Goal: Transaction & Acquisition: Purchase product/service

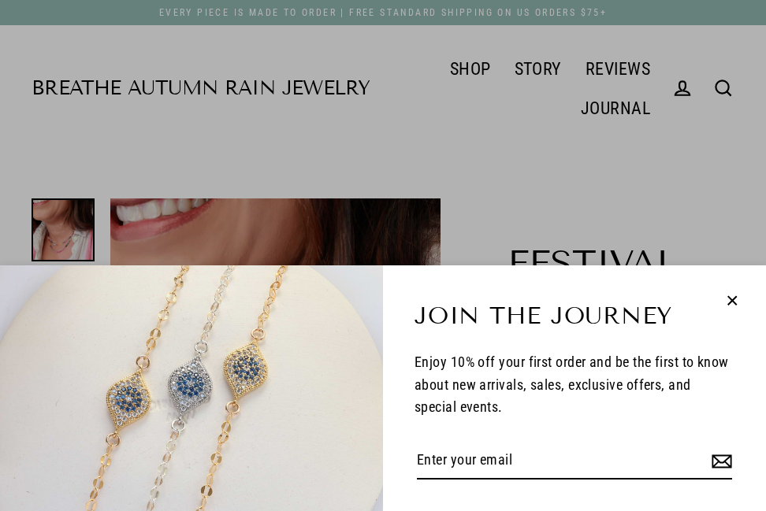
click at [765, 503] on div "Join the Journey Enjoy 10% off your first order and be the first to know about …" at bounding box center [574, 389] width 383 height 246
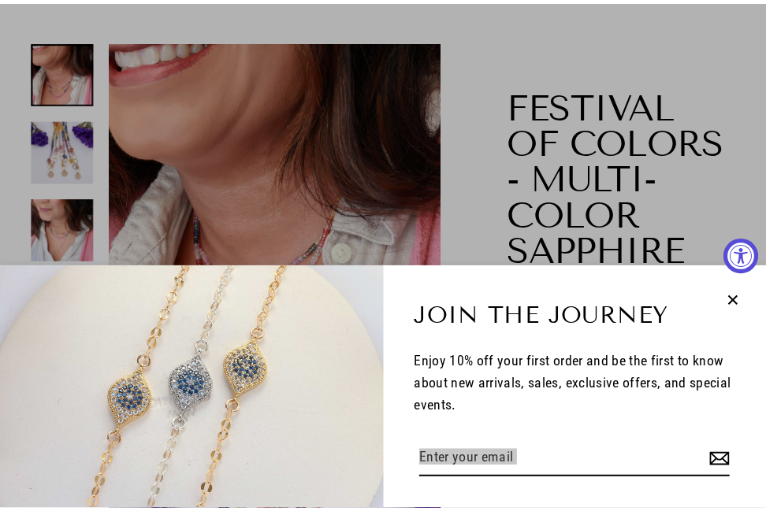
scroll to position [158, 0]
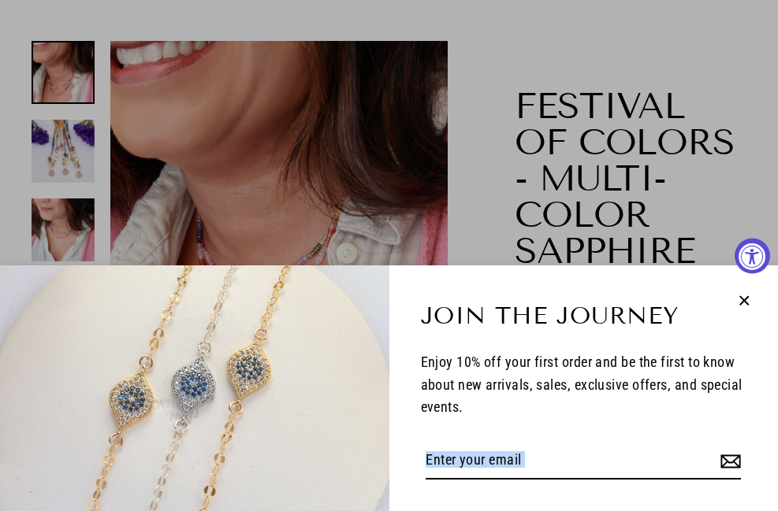
click at [745, 299] on icon "button" at bounding box center [744, 300] width 9 height 9
select select "3"
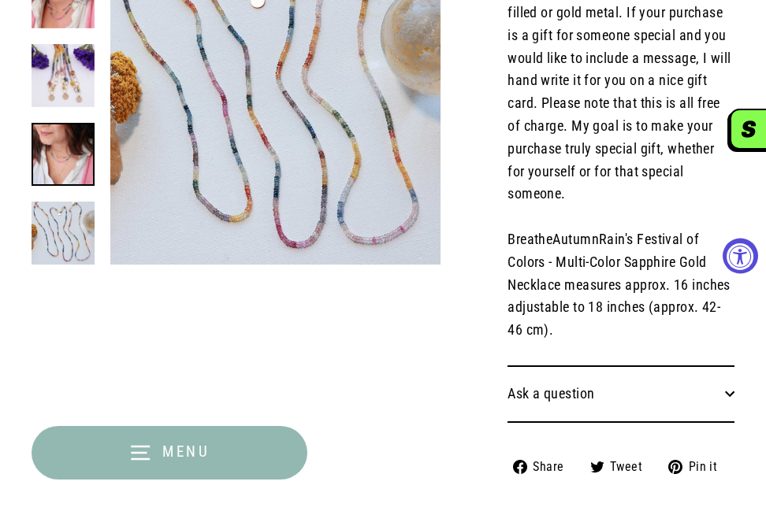
scroll to position [1261, 0]
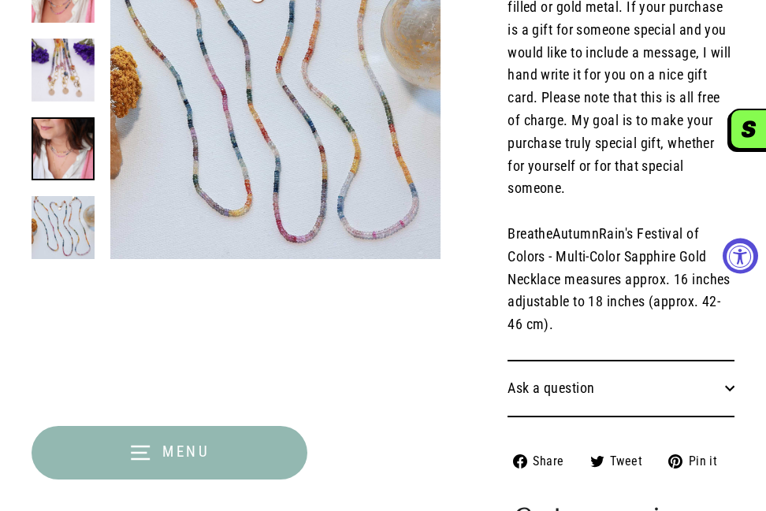
click at [132, 448] on icon "button" at bounding box center [140, 453] width 19 height 13
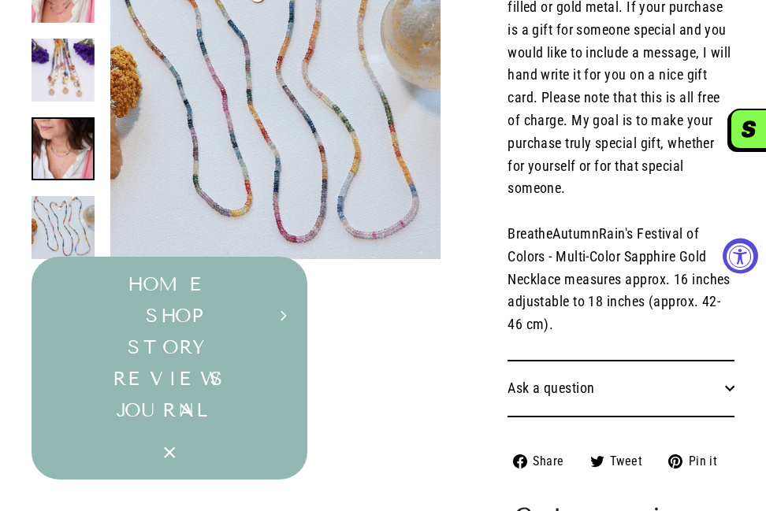
click at [180, 316] on button "SHOP Expand submenu" at bounding box center [170, 316] width 276 height 32
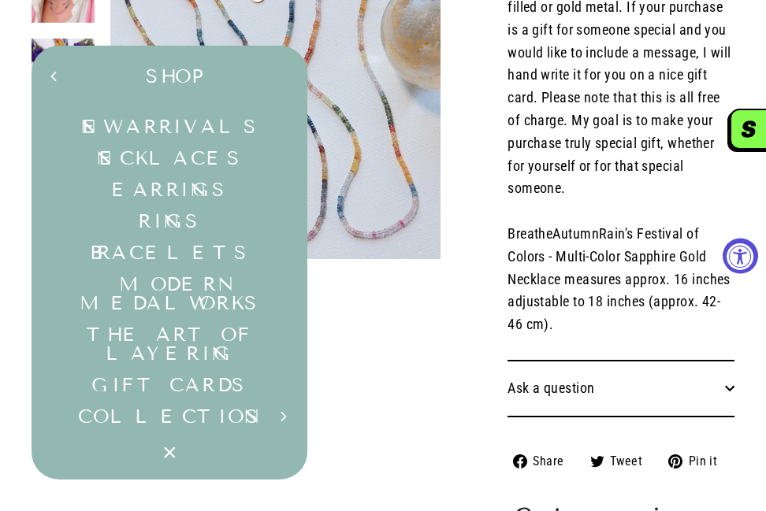
click at [195, 184] on link "Earrings" at bounding box center [170, 190] width 276 height 32
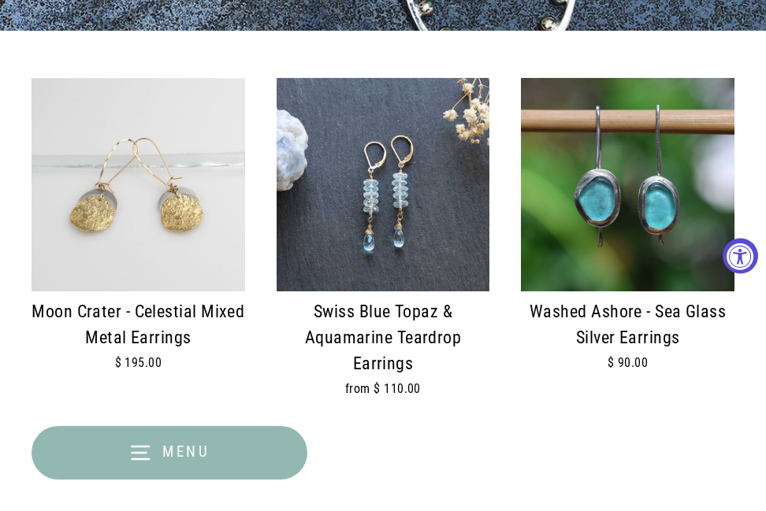
scroll to position [567, 0]
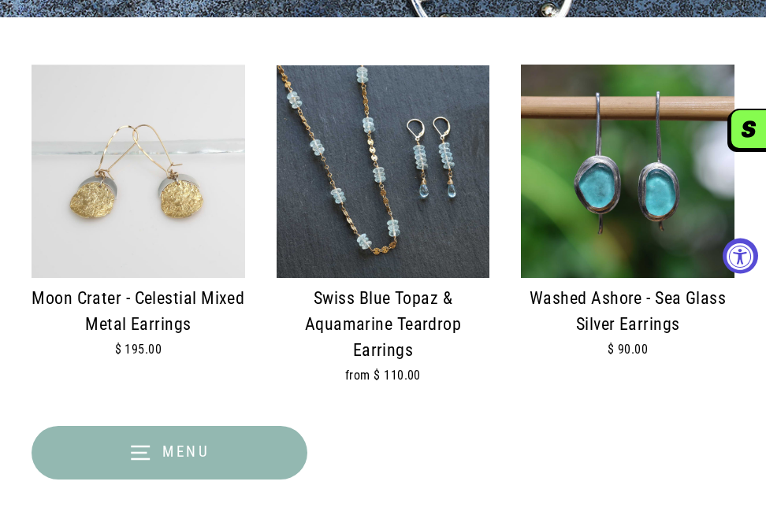
click at [392, 205] on div at bounding box center [384, 172] width 214 height 214
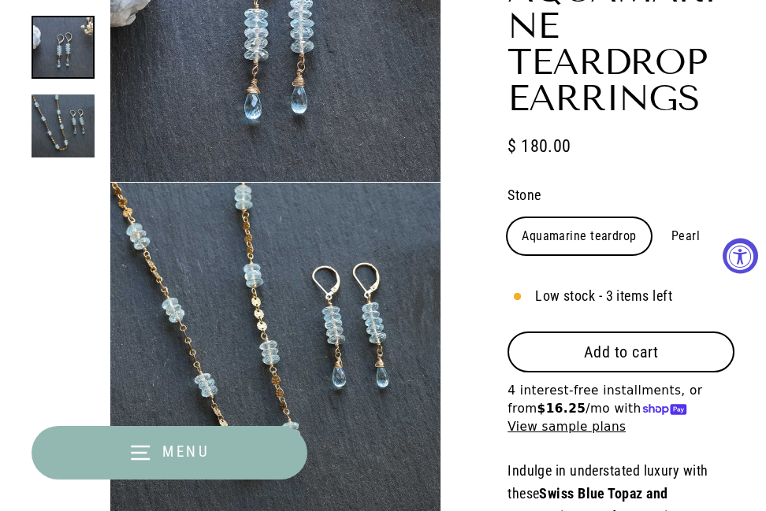
scroll to position [347, 0]
drag, startPoint x: 610, startPoint y: 333, endPoint x: 500, endPoint y: 300, distance: 114.4
click at [553, 358] on button "Add to cart" at bounding box center [621, 352] width 227 height 41
select select "3"
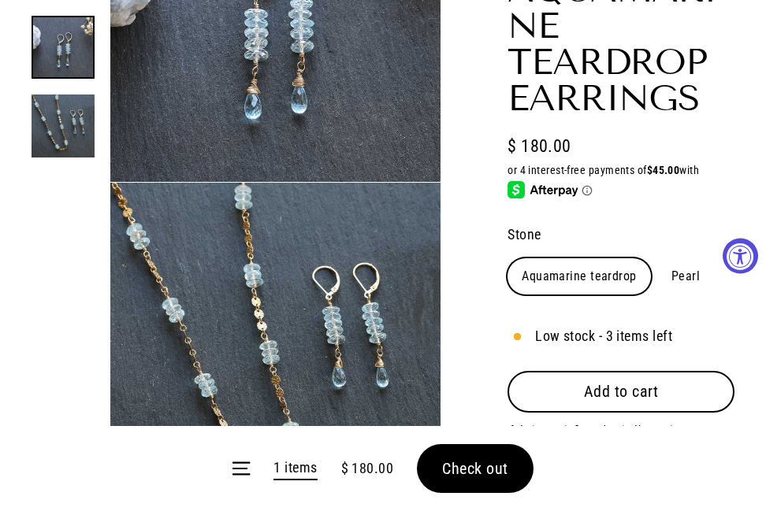
click at [462, 472] on form "Menu 1 items $ 180.00 Check out" at bounding box center [383, 468] width 766 height 85
click at [486, 477] on span "Check out" at bounding box center [475, 468] width 66 height 19
click at [486, 477] on form "Menu 1 items $ 180.00 Check out" at bounding box center [383, 468] width 766 height 85
